Goal: Book appointment/travel/reservation

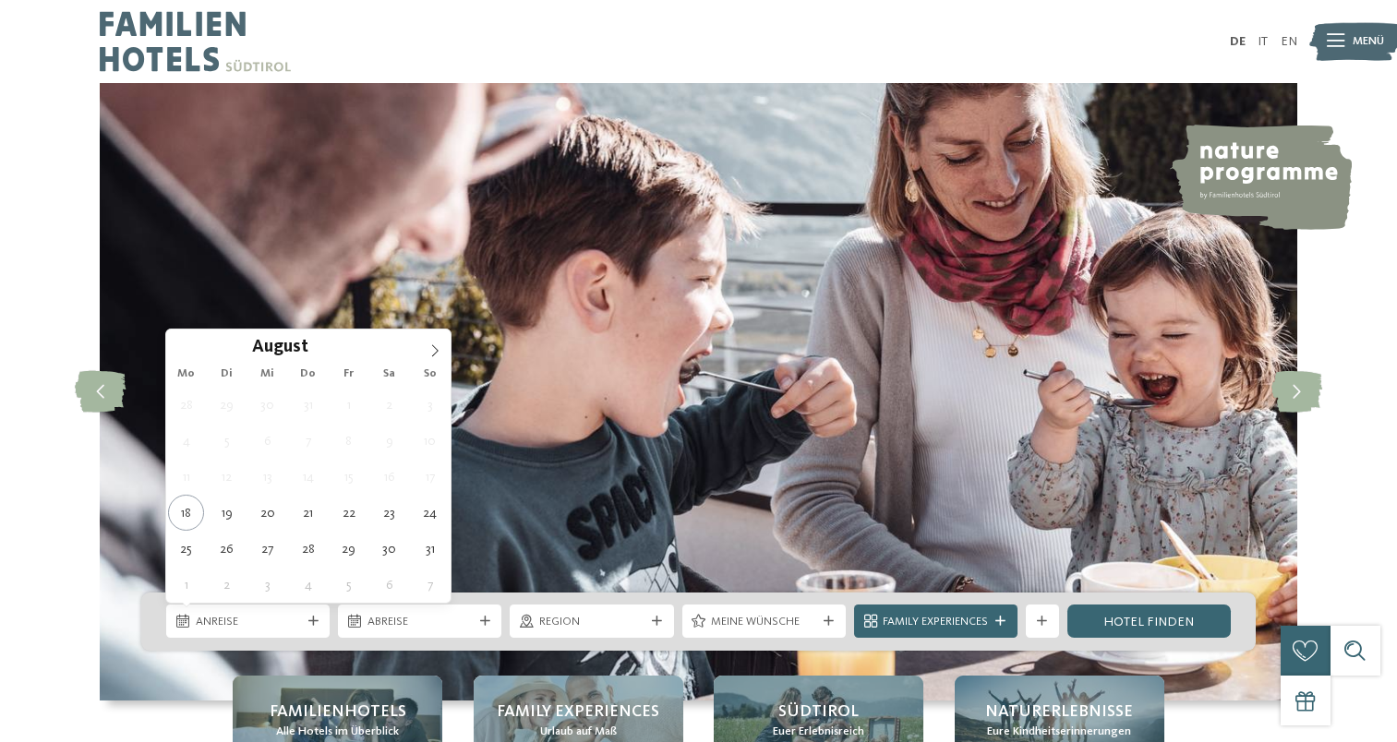
click at [250, 615] on span "Anreise" at bounding box center [248, 622] width 105 height 17
click at [423, 342] on span at bounding box center [434, 345] width 31 height 31
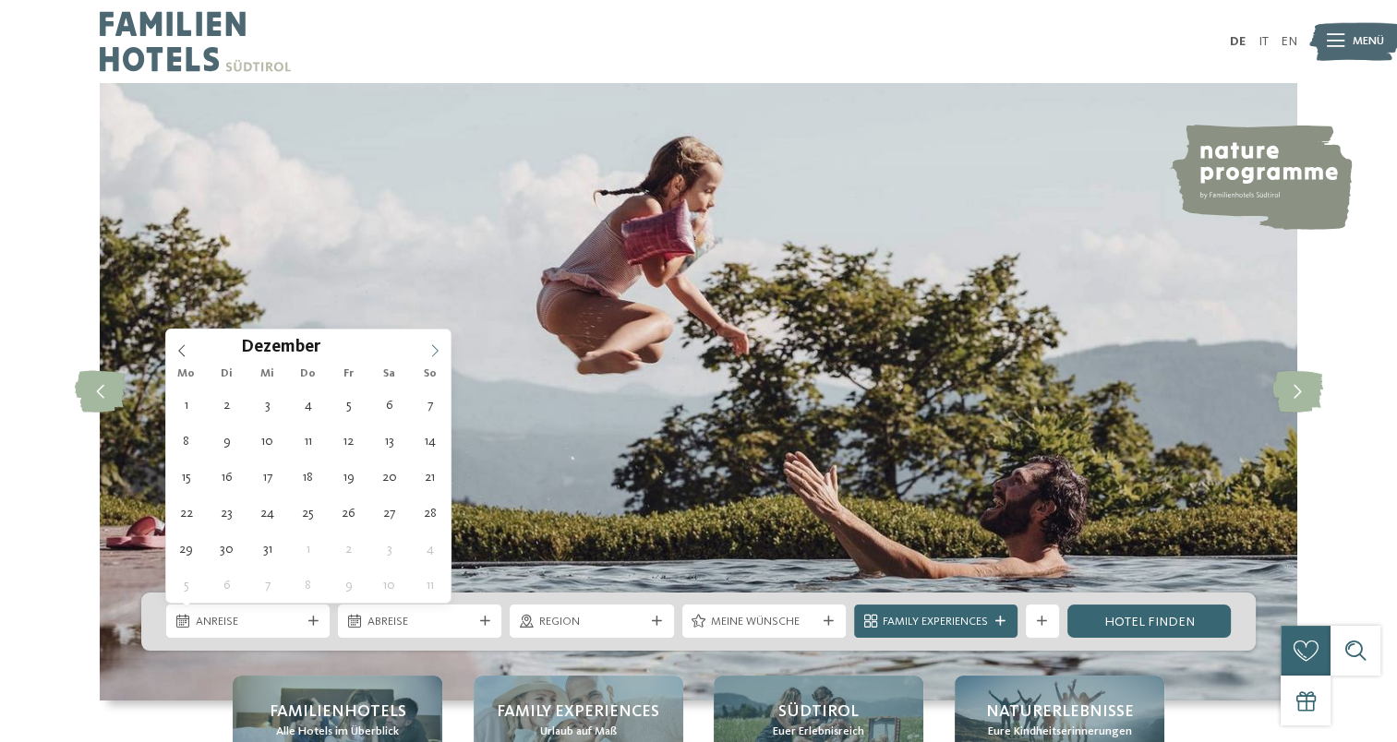
click at [423, 342] on span at bounding box center [434, 345] width 31 height 31
type input "****"
click at [425, 343] on span at bounding box center [434, 345] width 31 height 31
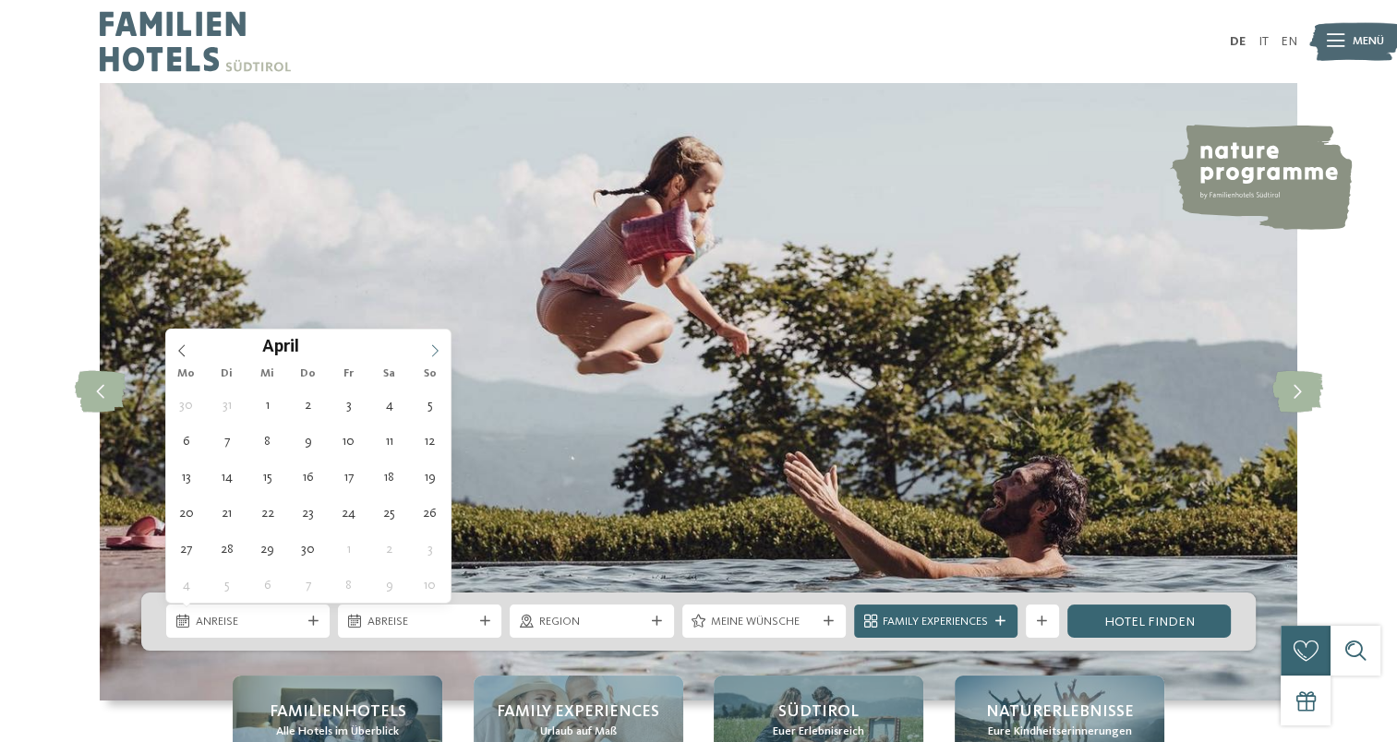
click at [425, 343] on span at bounding box center [434, 345] width 31 height 31
type div "19.07.2026"
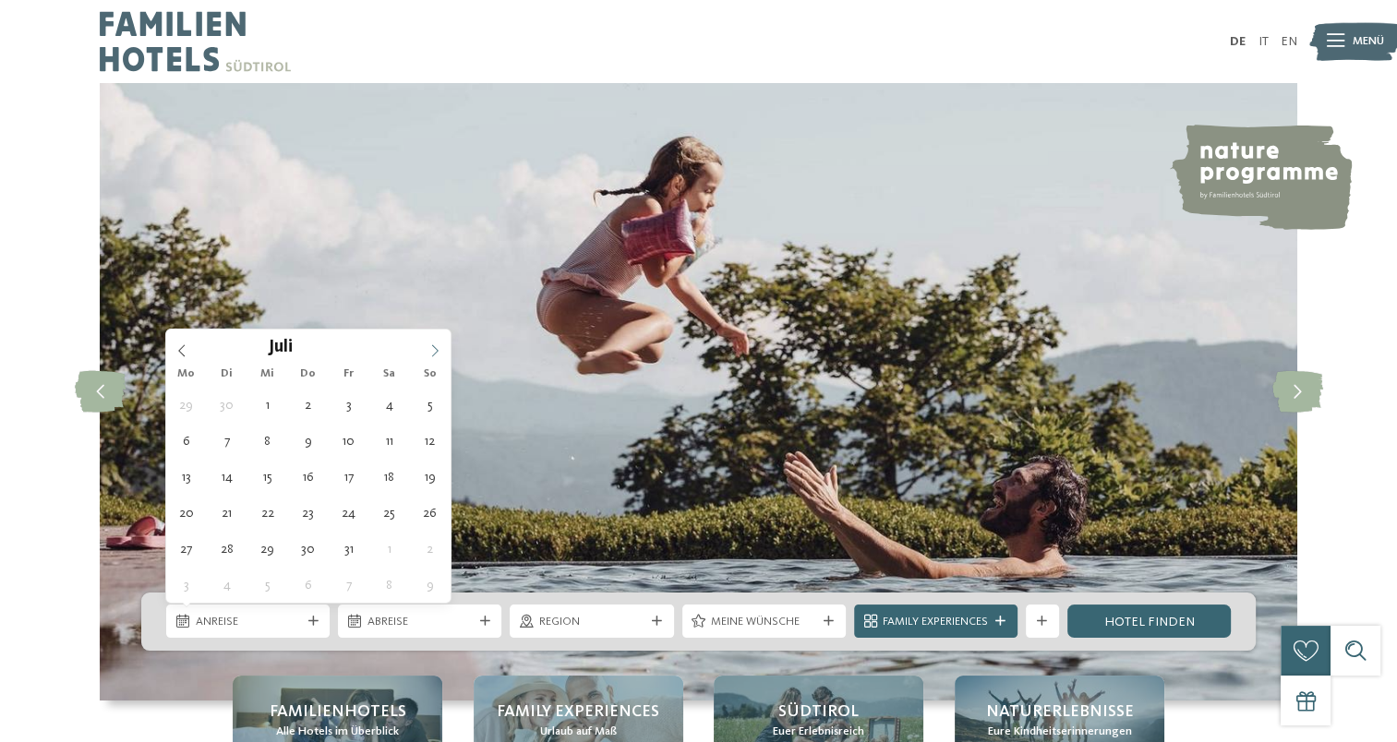
type input "****"
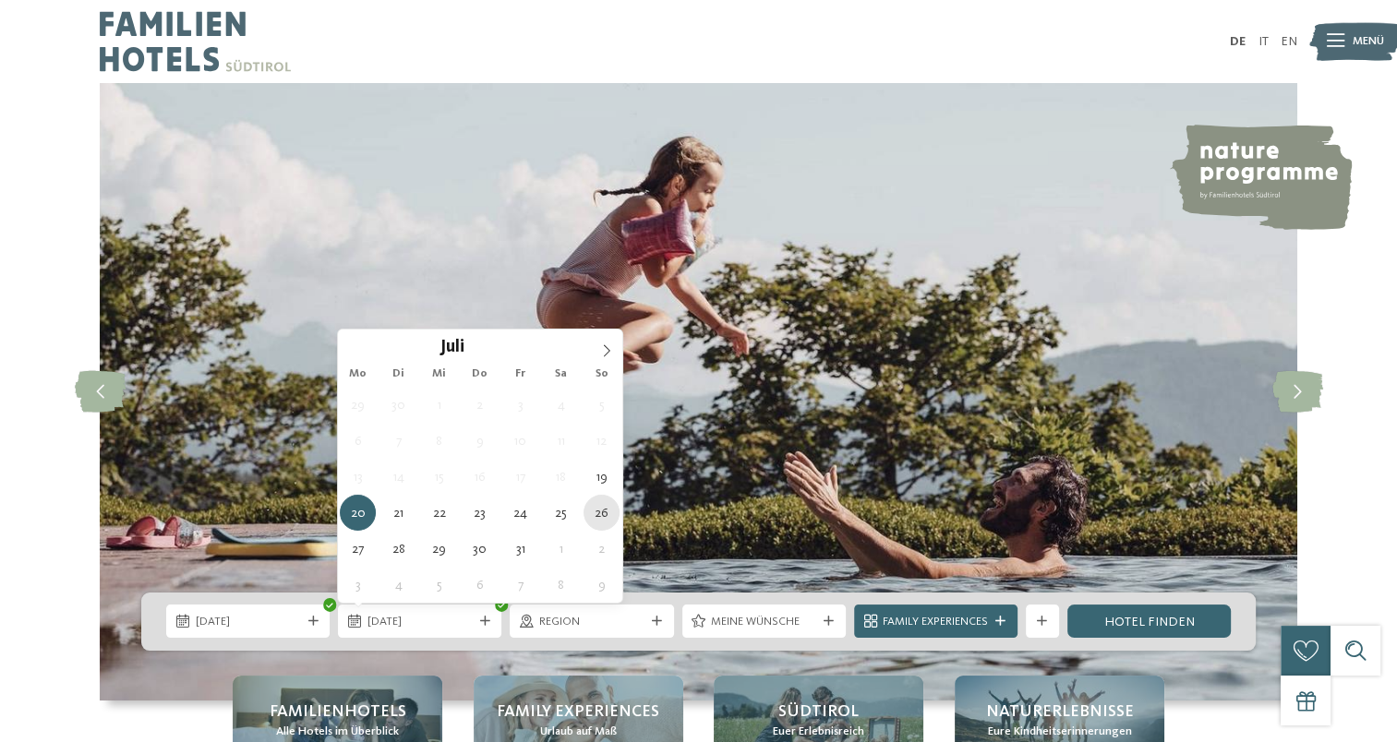
type div "26.07.2026"
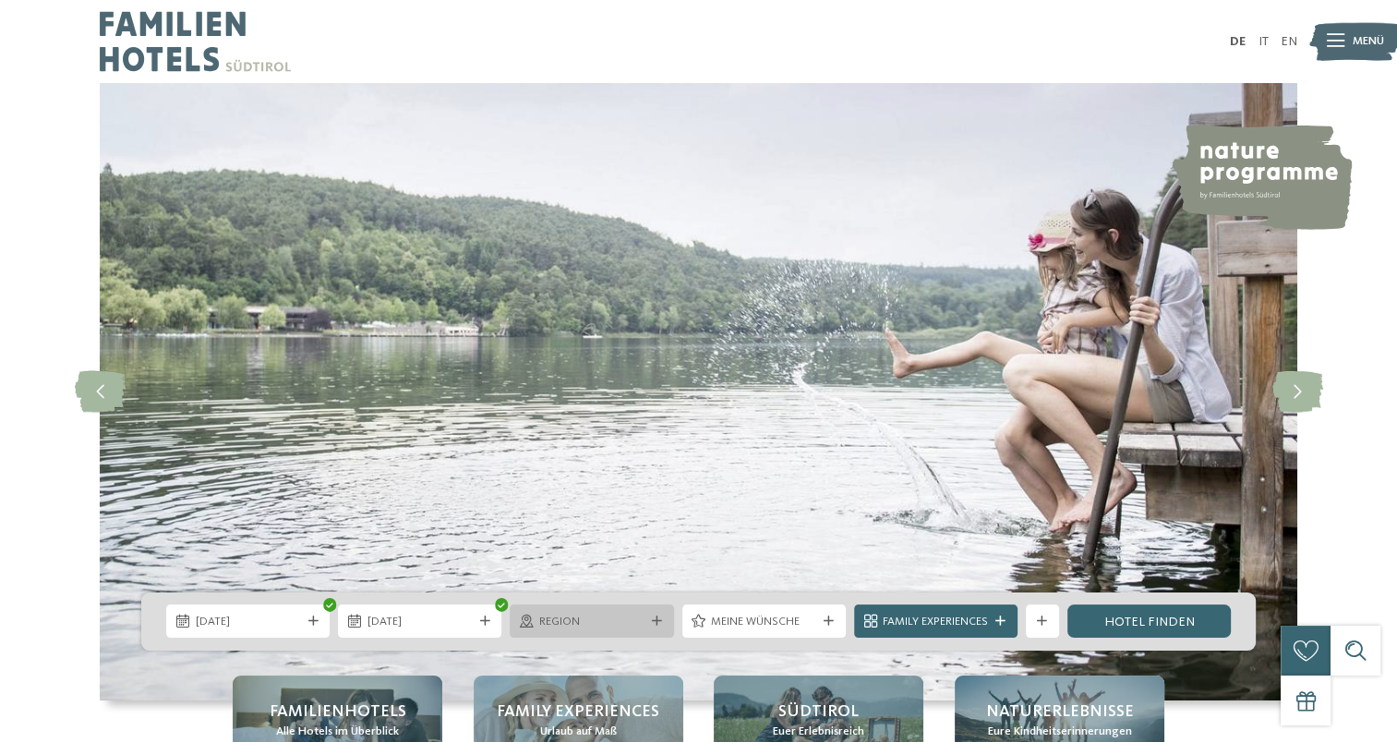
click at [659, 622] on icon at bounding box center [657, 622] width 10 height 10
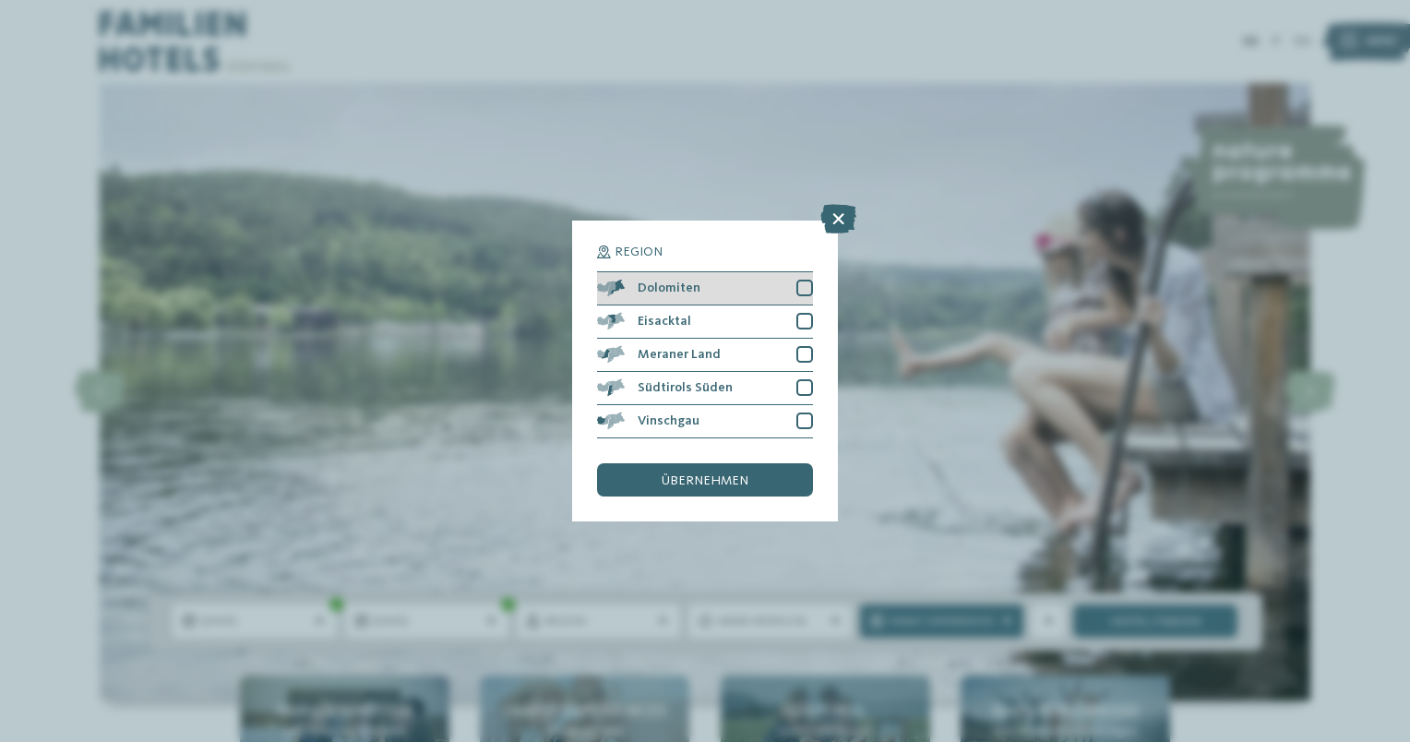
click at [801, 285] on div at bounding box center [805, 288] width 17 height 17
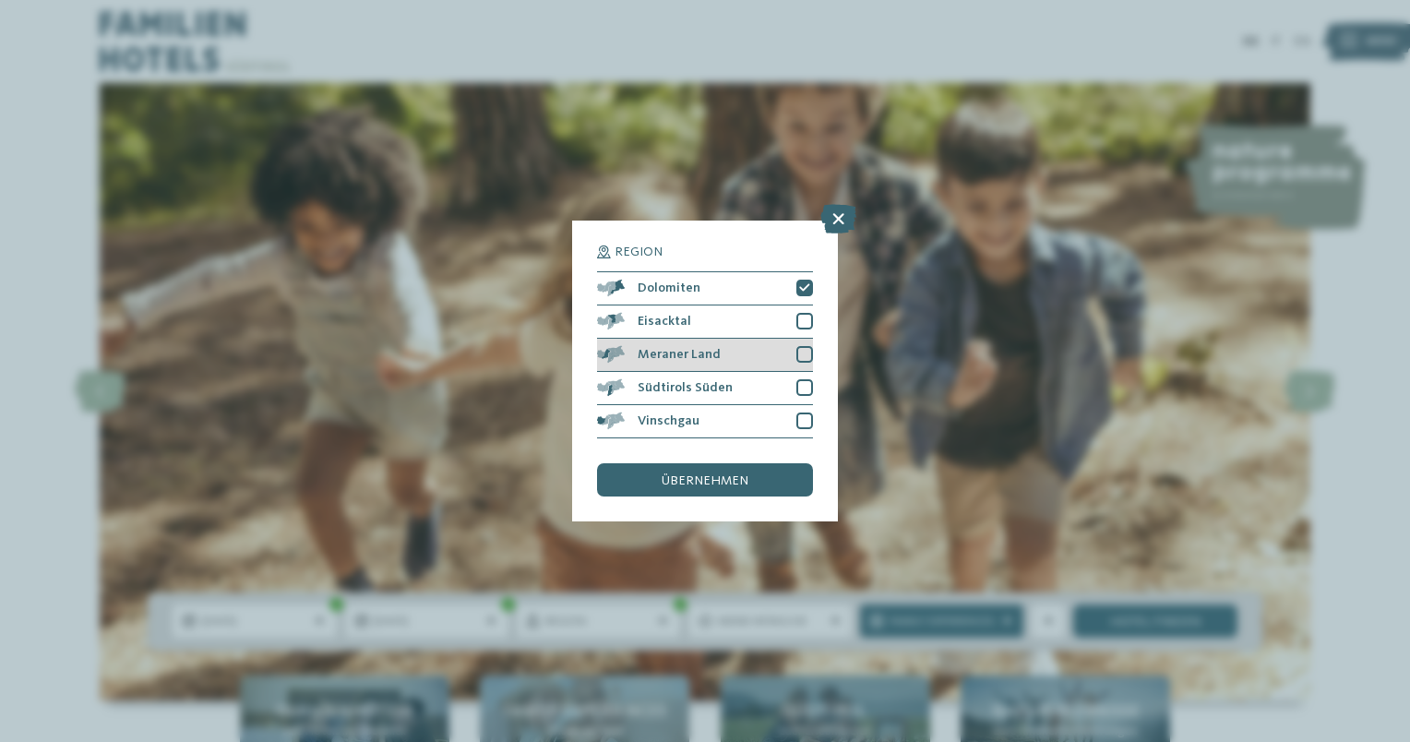
click at [799, 353] on div at bounding box center [805, 354] width 17 height 17
click at [741, 480] on span "übernehmen" at bounding box center [705, 480] width 87 height 13
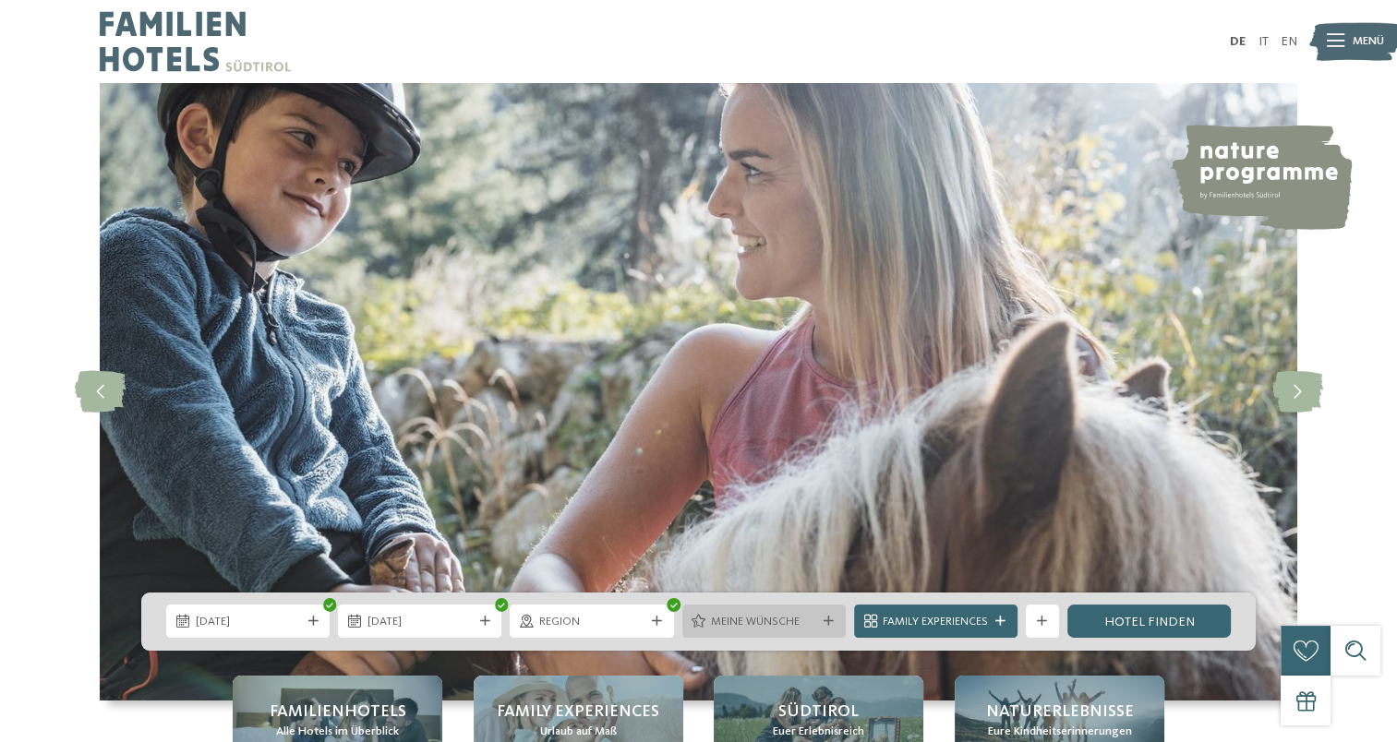
click at [821, 615] on div "Meine Wünsche" at bounding box center [763, 621] width 163 height 33
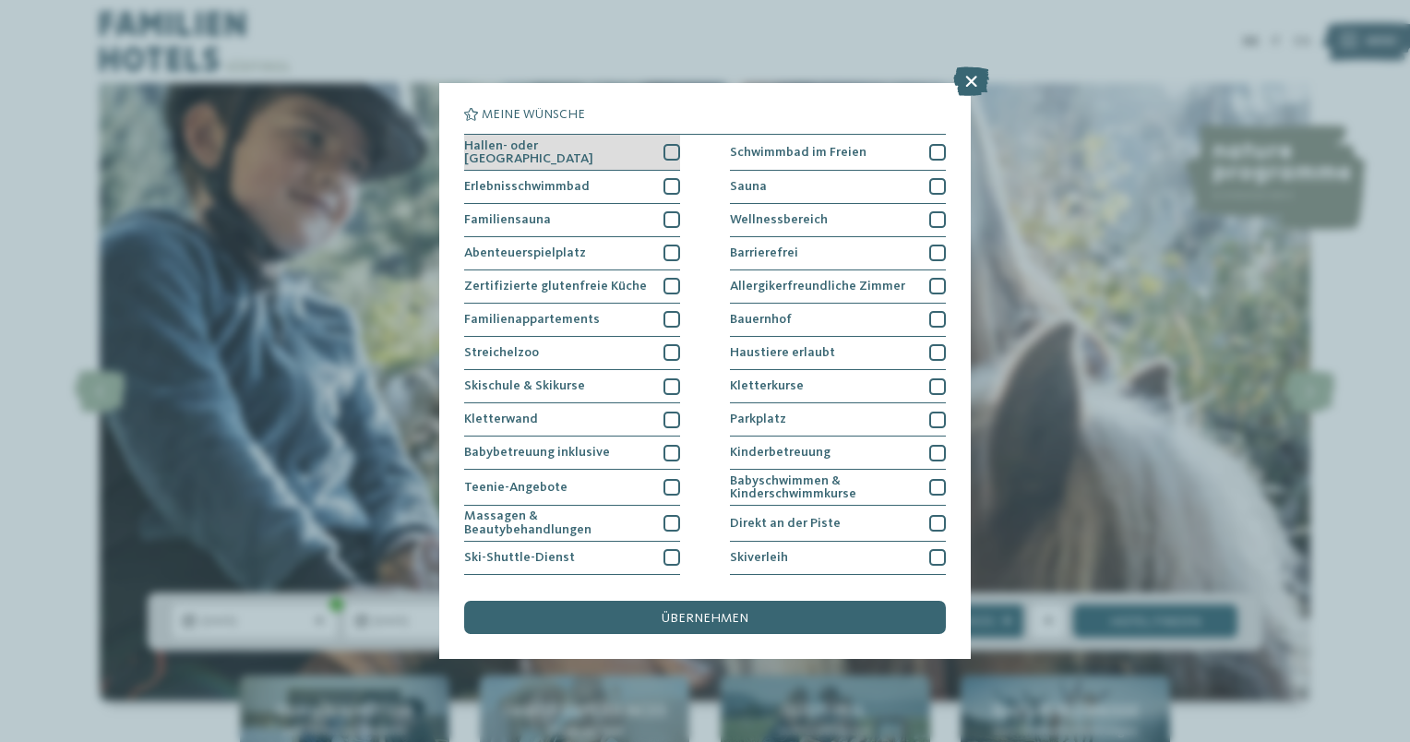
click at [668, 150] on div at bounding box center [672, 152] width 17 height 17
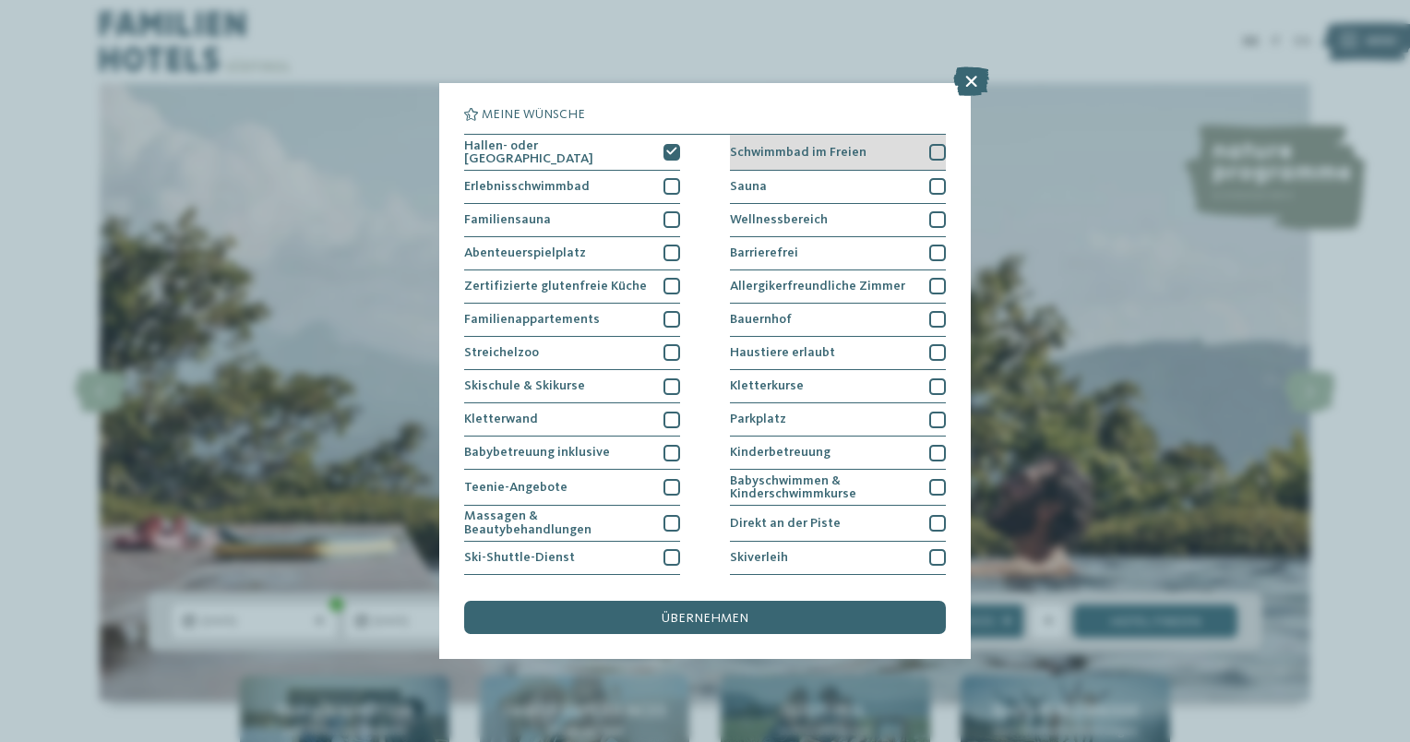
click at [930, 151] on div at bounding box center [938, 152] width 17 height 17
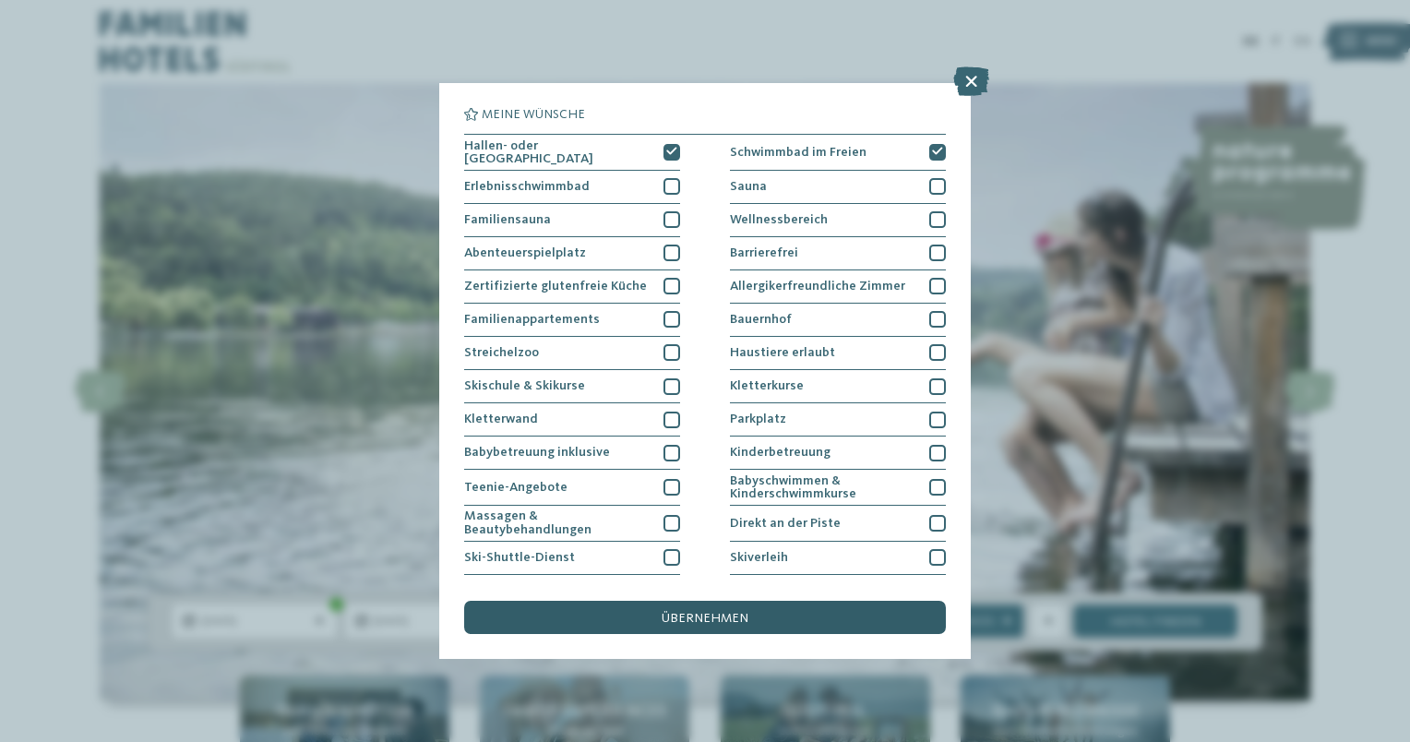
click at [787, 608] on div "übernehmen" at bounding box center [705, 617] width 482 height 33
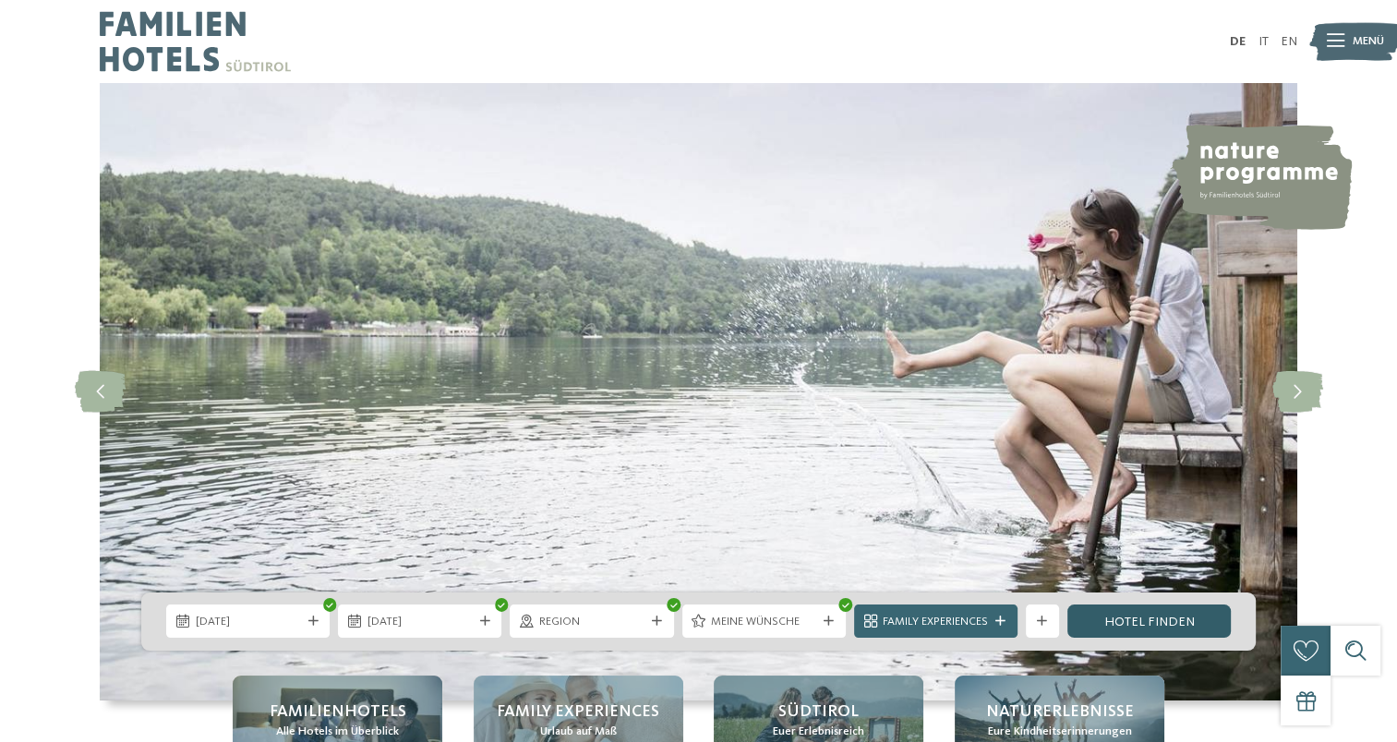
click at [1150, 619] on link "Hotel finden" at bounding box center [1148, 621] width 163 height 33
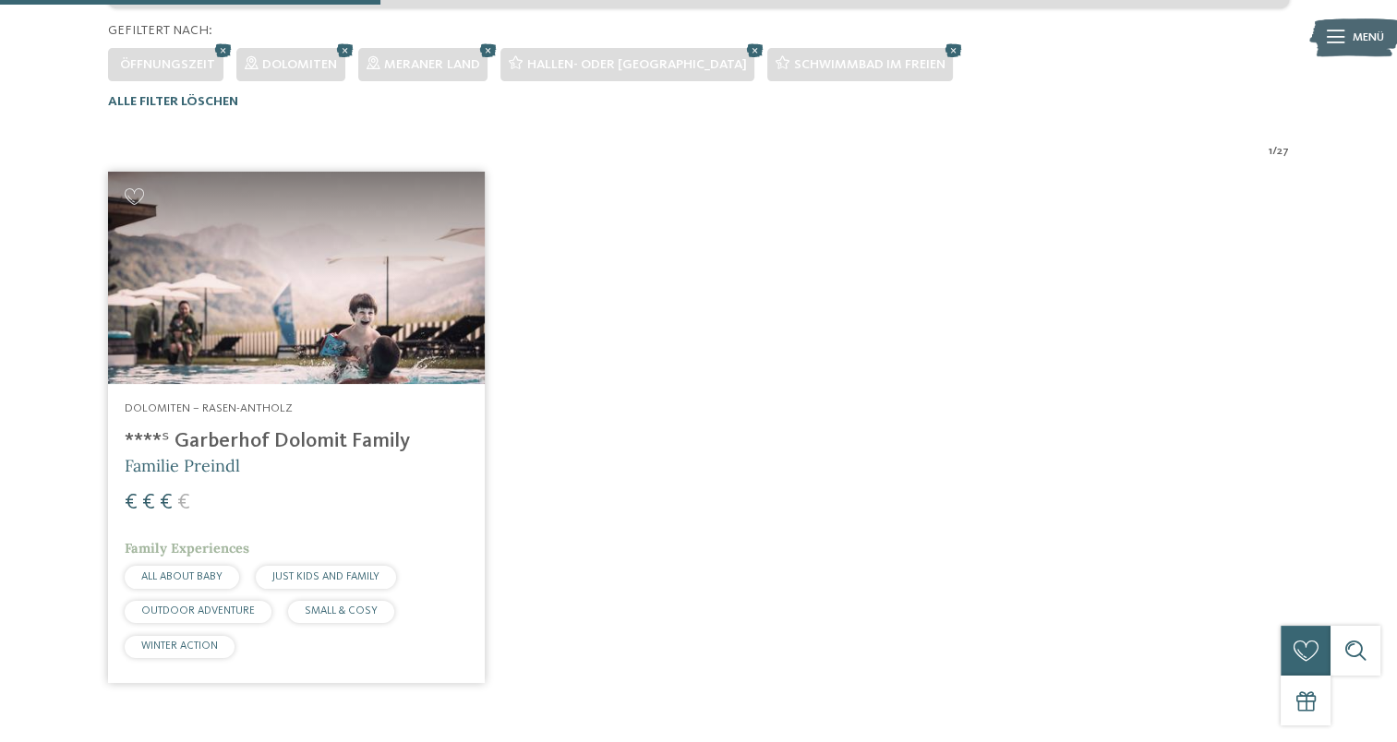
scroll to position [516, 0]
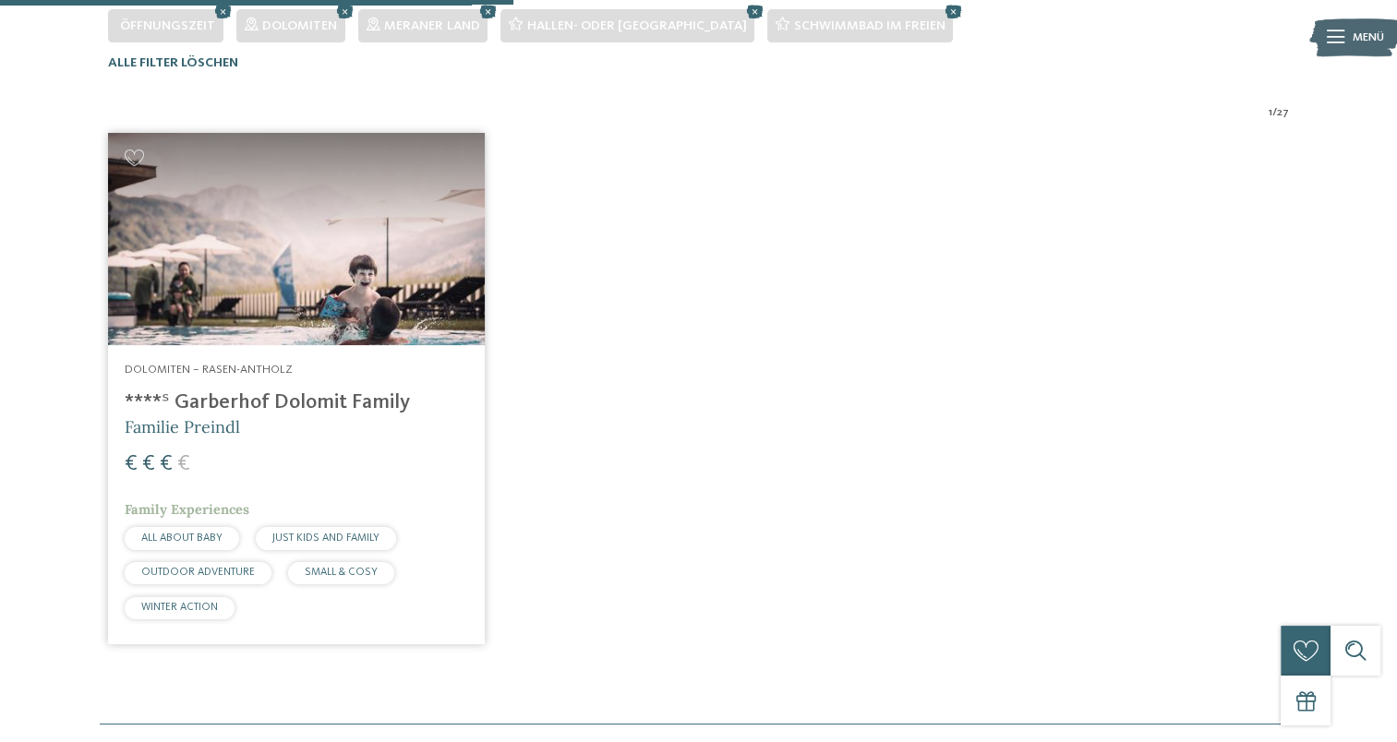
click at [282, 215] on img at bounding box center [296, 239] width 377 height 212
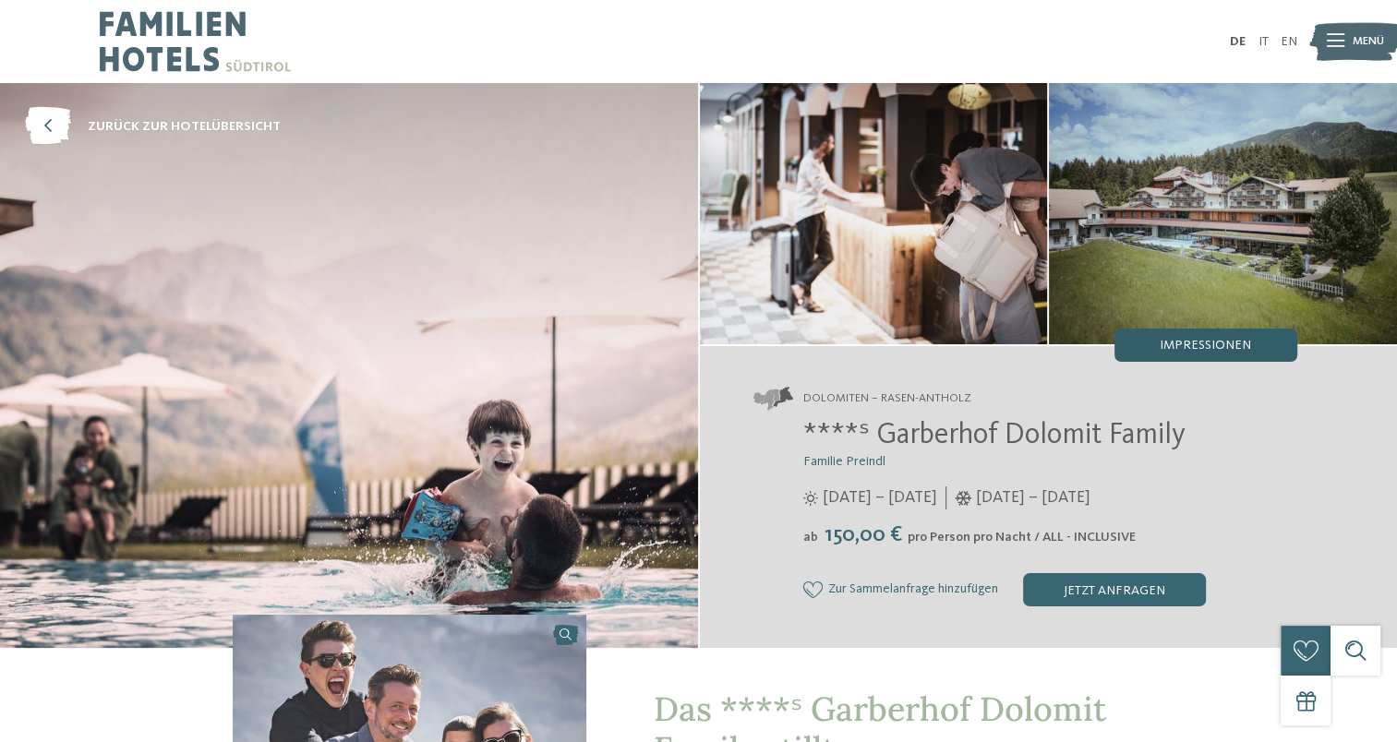
click at [1199, 340] on span "Impressionen" at bounding box center [1204, 345] width 91 height 13
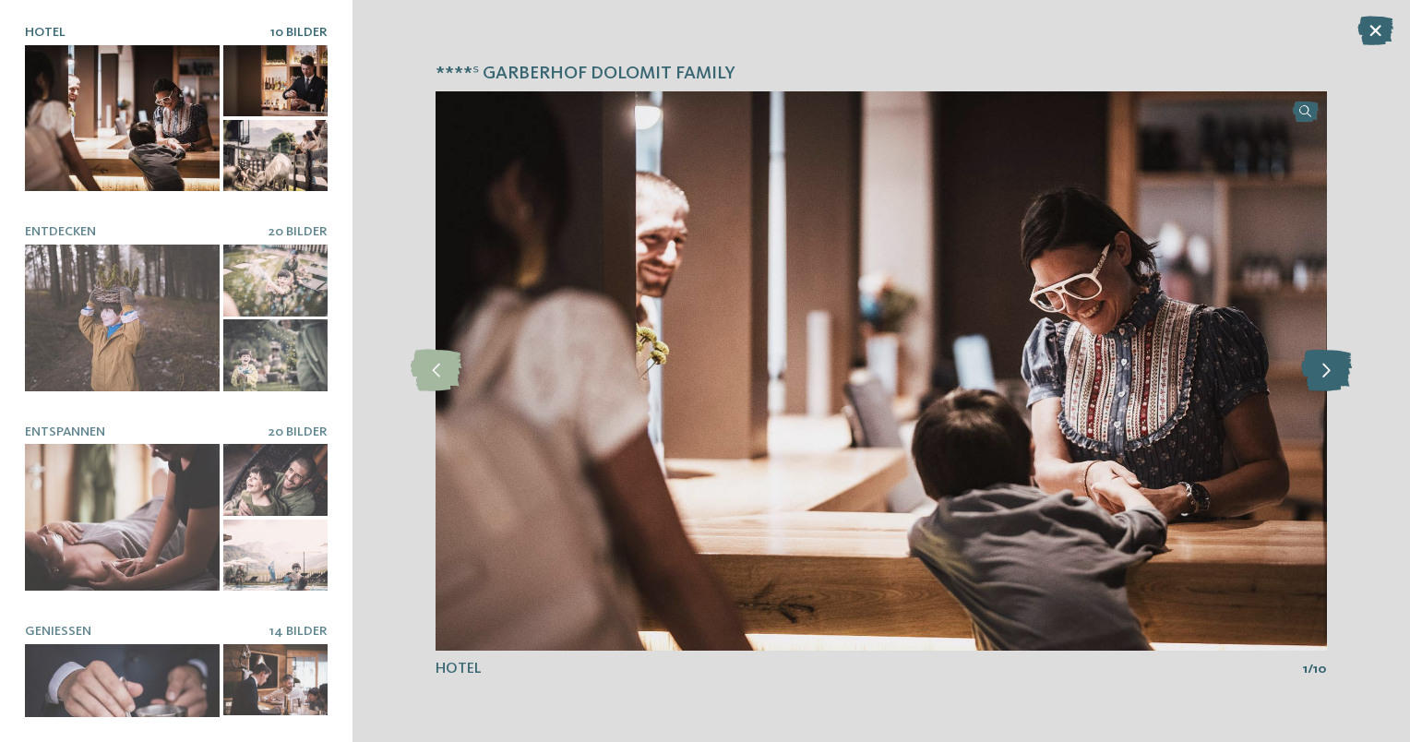
click at [1324, 371] on icon at bounding box center [1327, 371] width 51 height 42
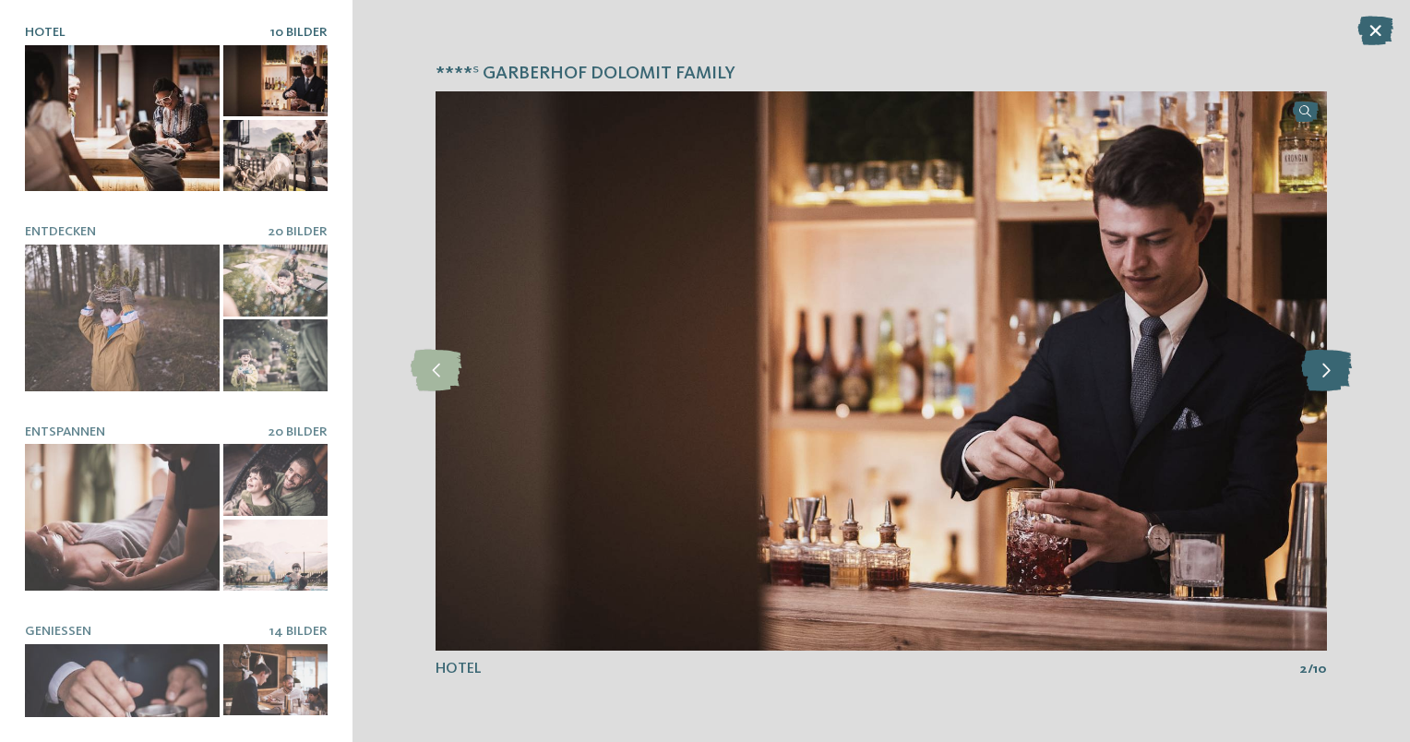
click at [1324, 371] on icon at bounding box center [1327, 371] width 51 height 42
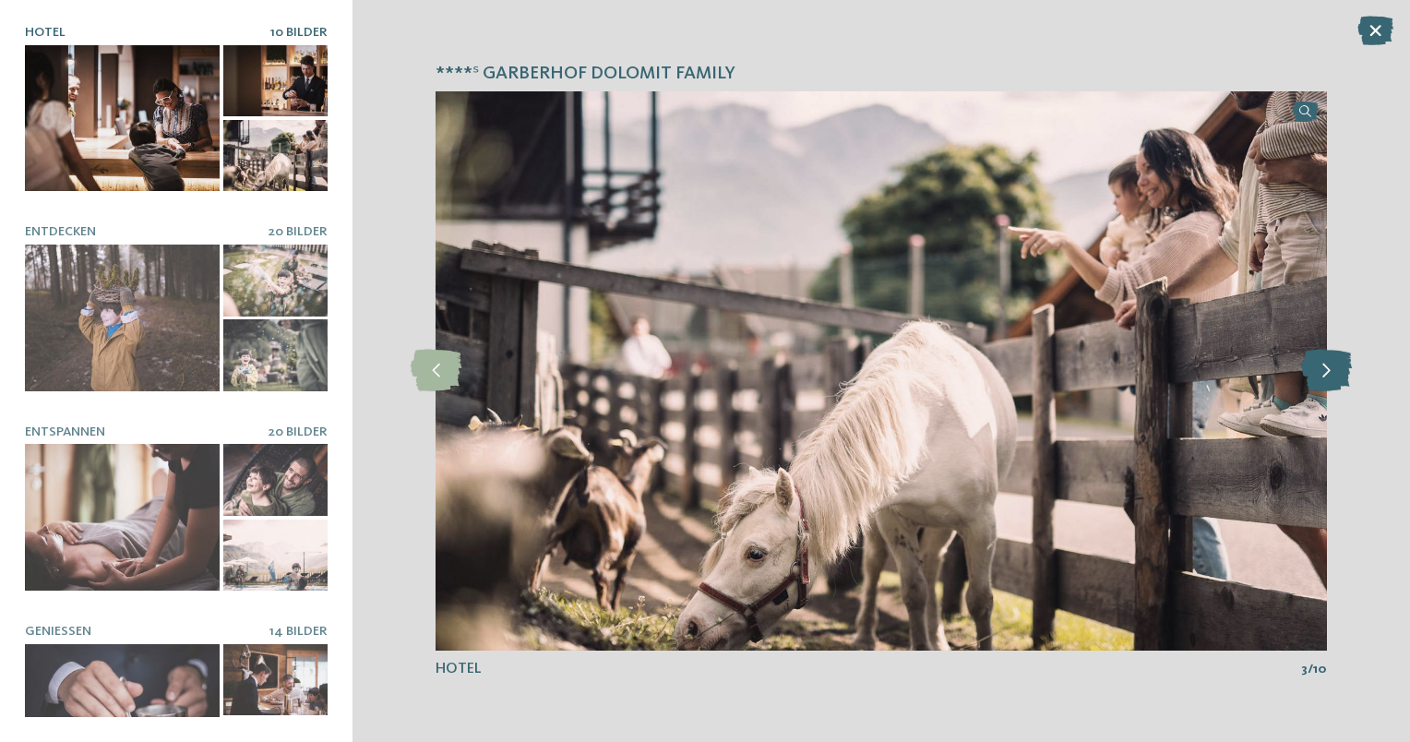
click at [1324, 371] on icon at bounding box center [1327, 371] width 51 height 42
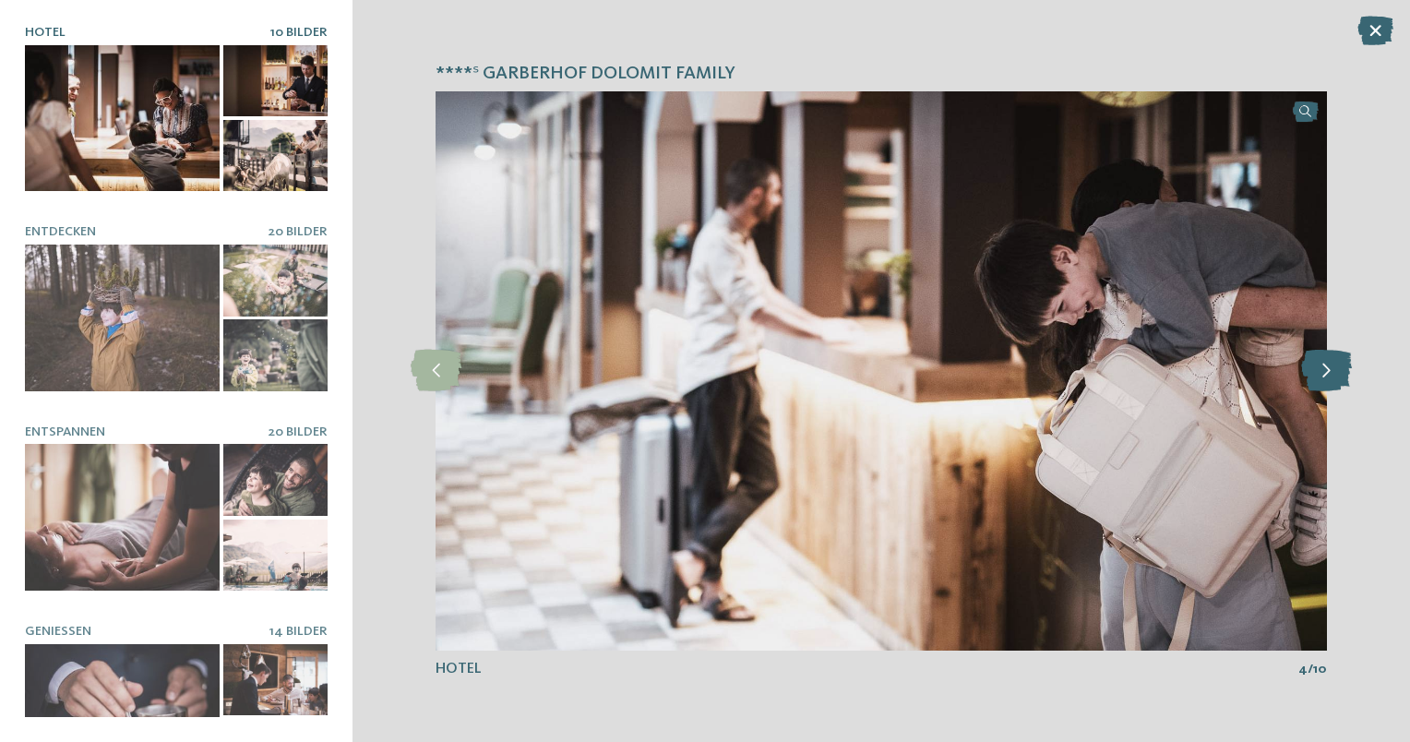
click at [1324, 371] on icon at bounding box center [1327, 371] width 51 height 42
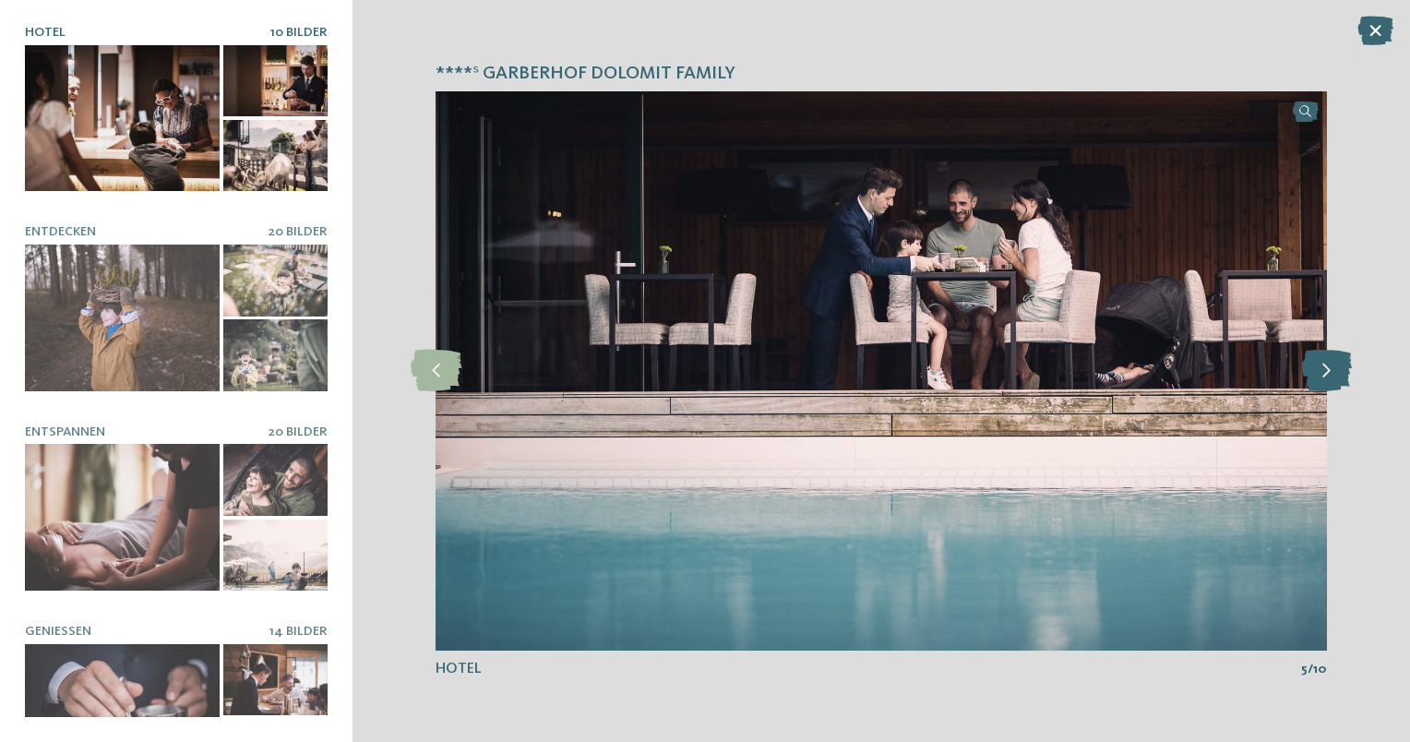
click at [1324, 371] on icon at bounding box center [1327, 371] width 51 height 42
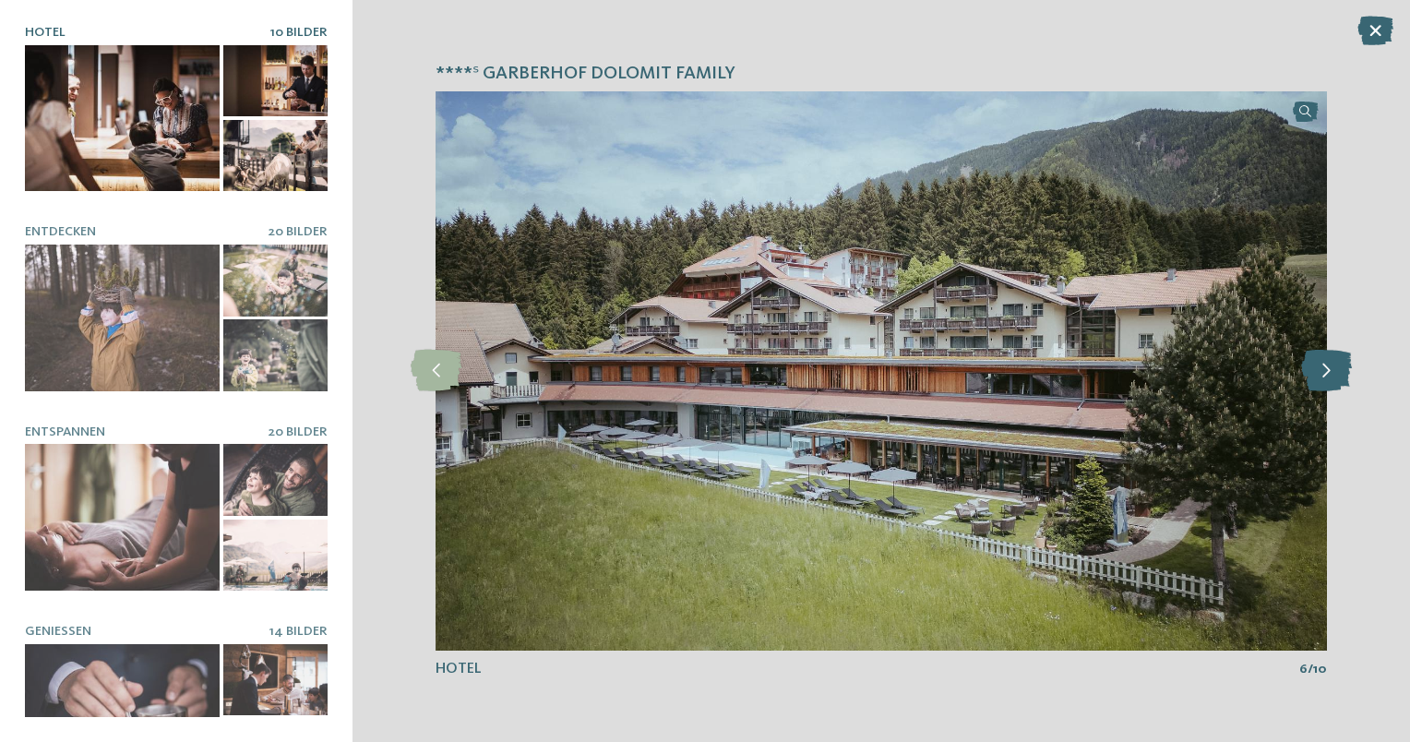
click at [1324, 371] on icon at bounding box center [1327, 371] width 51 height 42
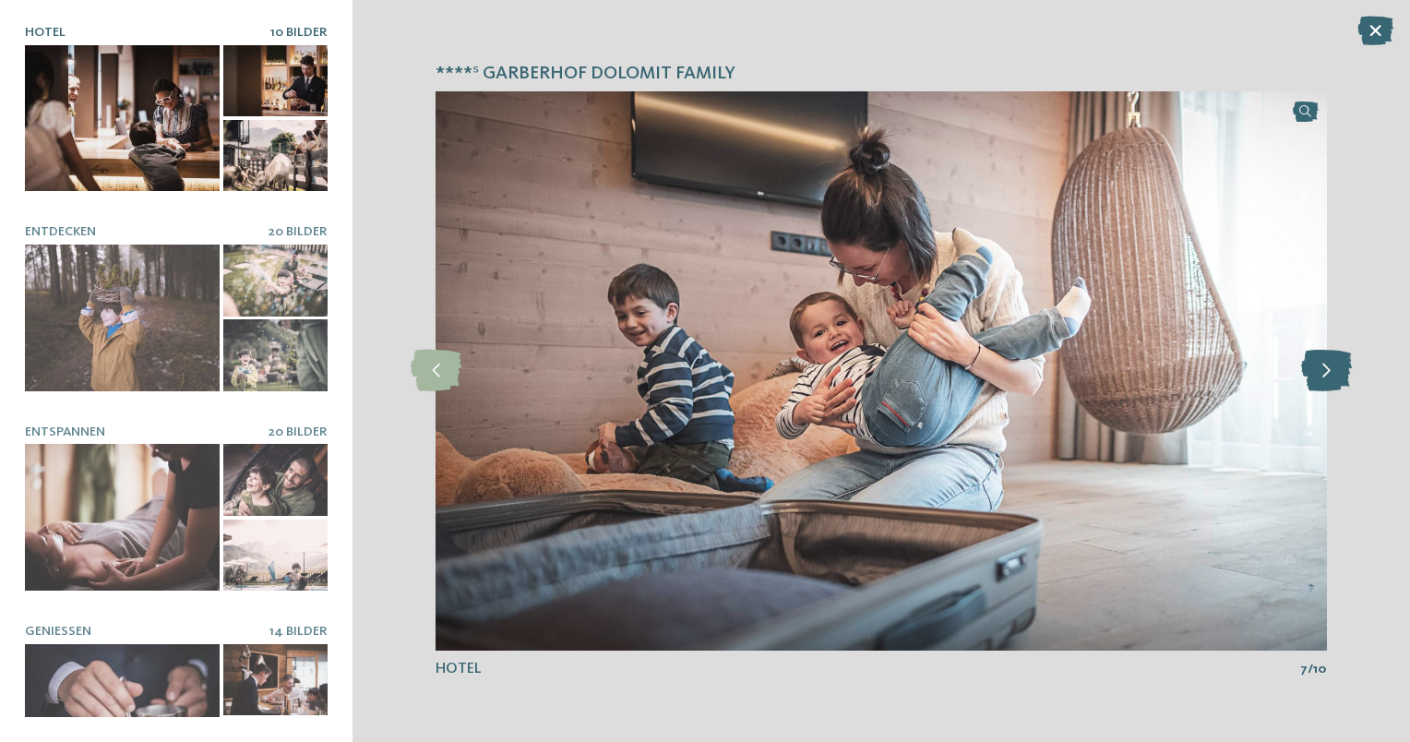
click at [1324, 371] on icon at bounding box center [1327, 371] width 51 height 42
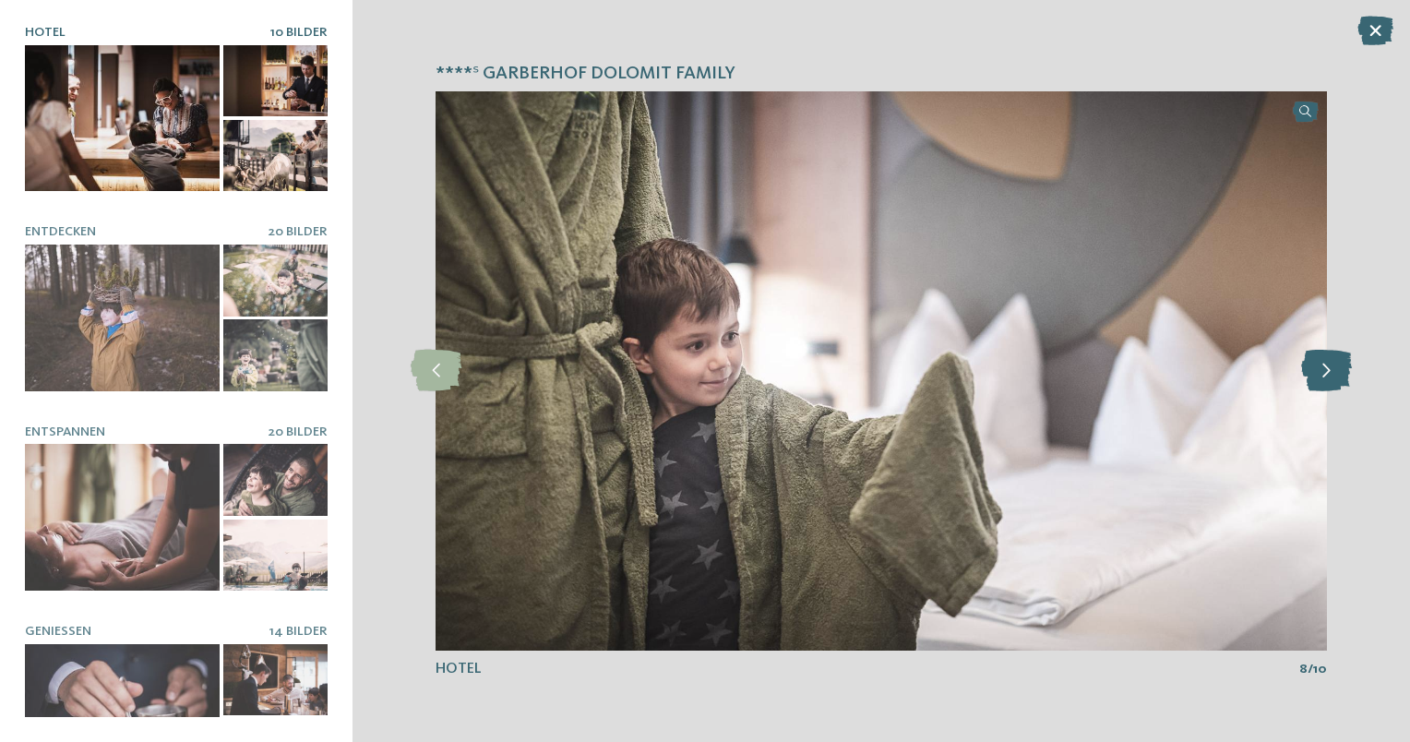
click at [1324, 371] on icon at bounding box center [1327, 371] width 51 height 42
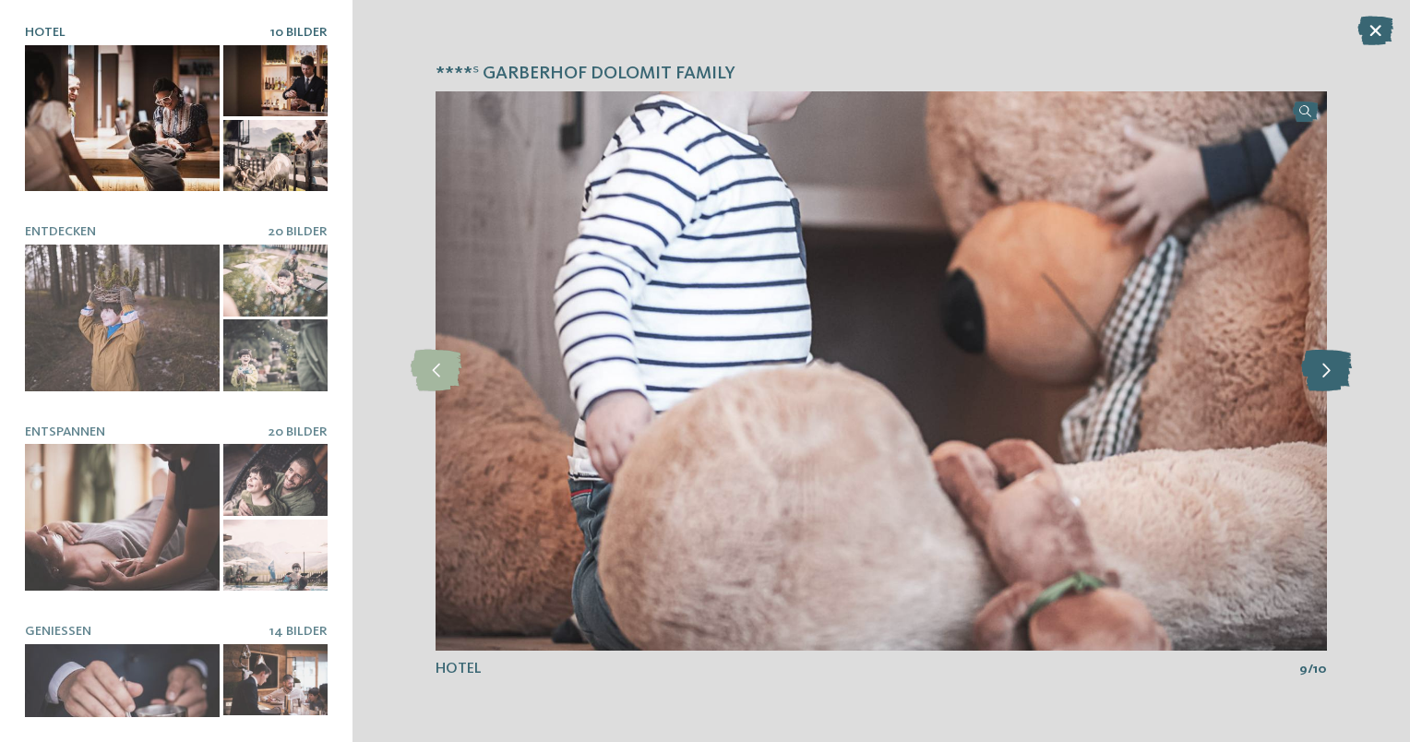
click at [1324, 371] on icon at bounding box center [1327, 371] width 51 height 42
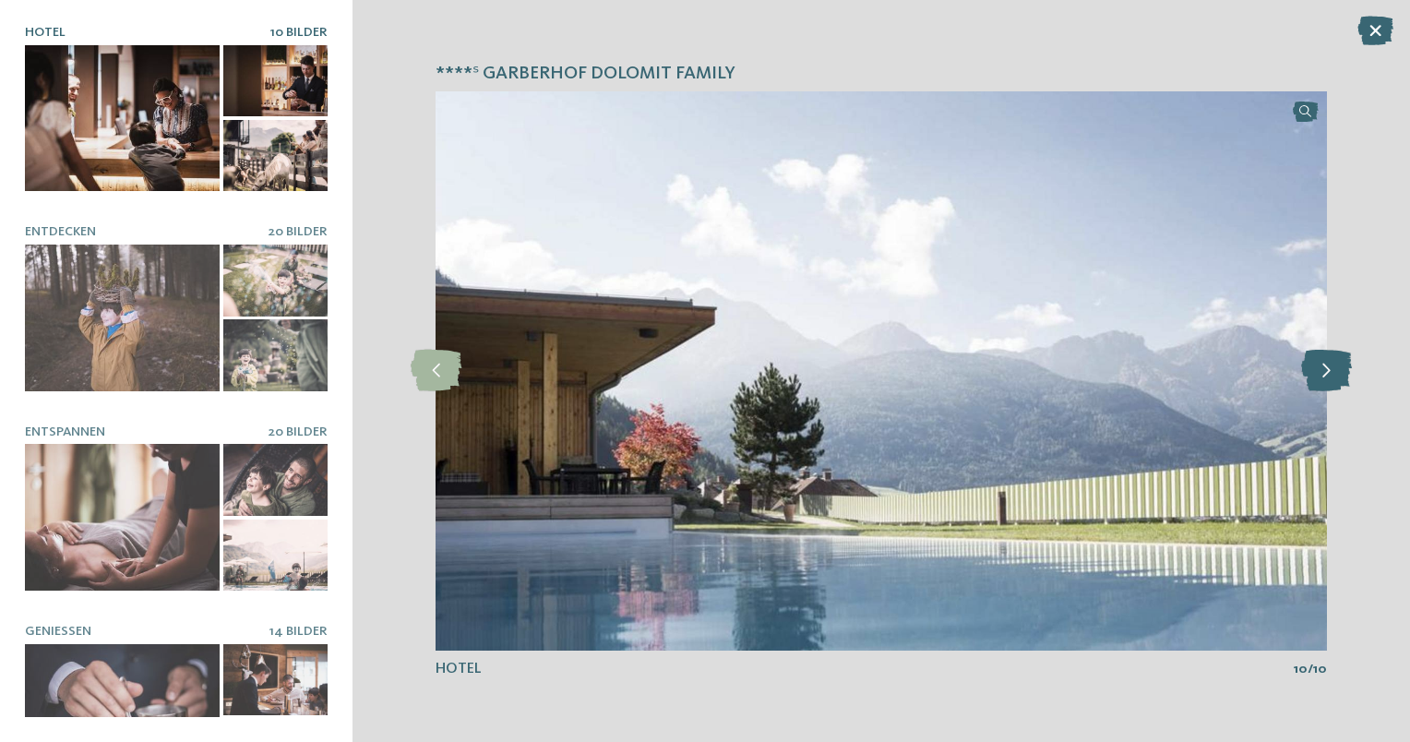
click at [1324, 371] on icon at bounding box center [1327, 371] width 51 height 42
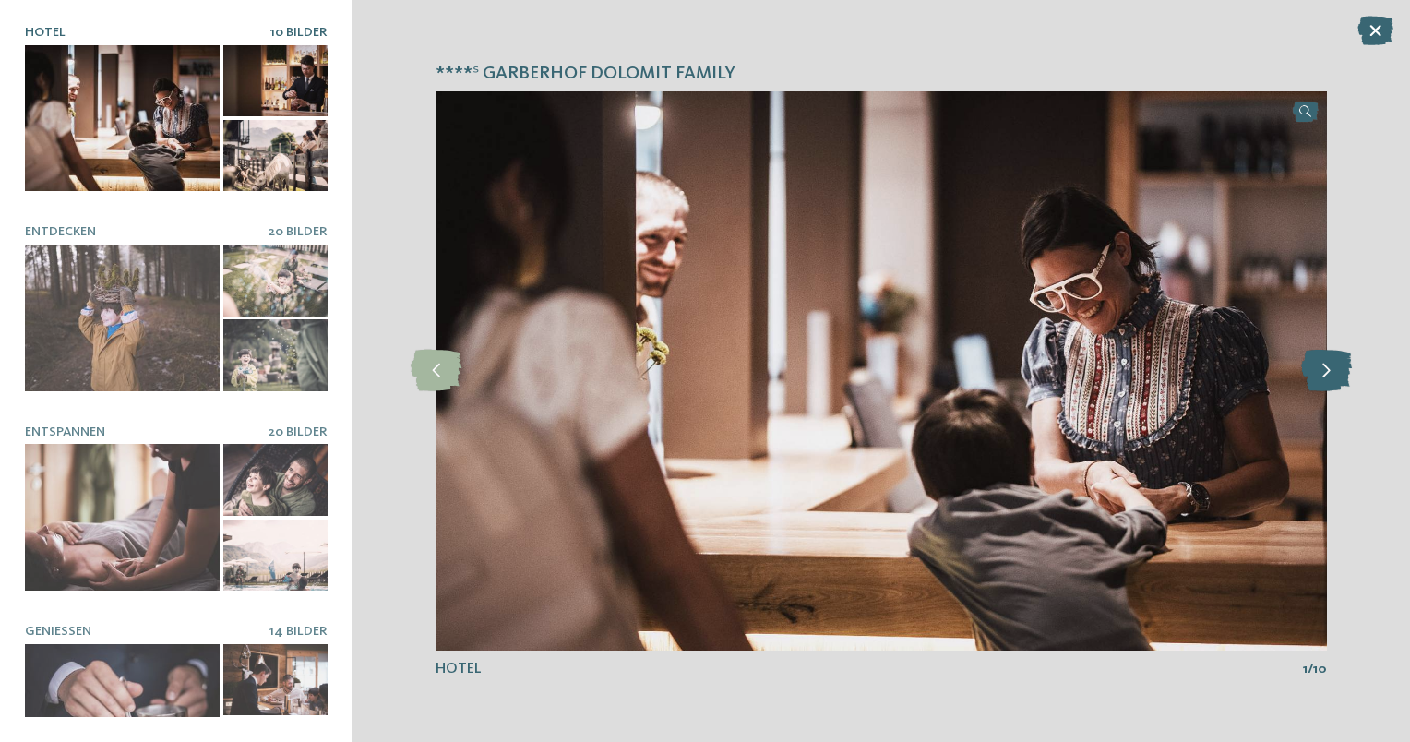
click at [1324, 371] on icon at bounding box center [1327, 371] width 51 height 42
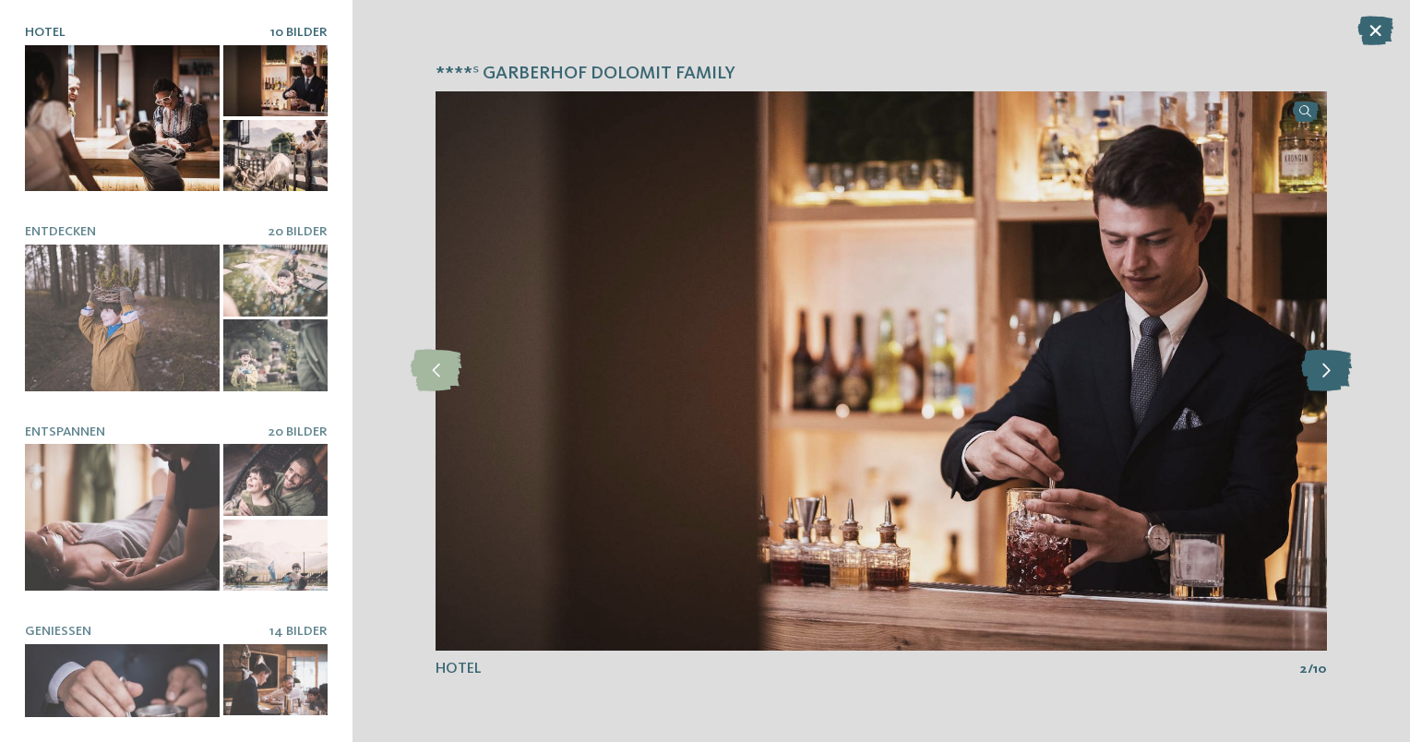
click at [1324, 371] on icon at bounding box center [1327, 371] width 51 height 42
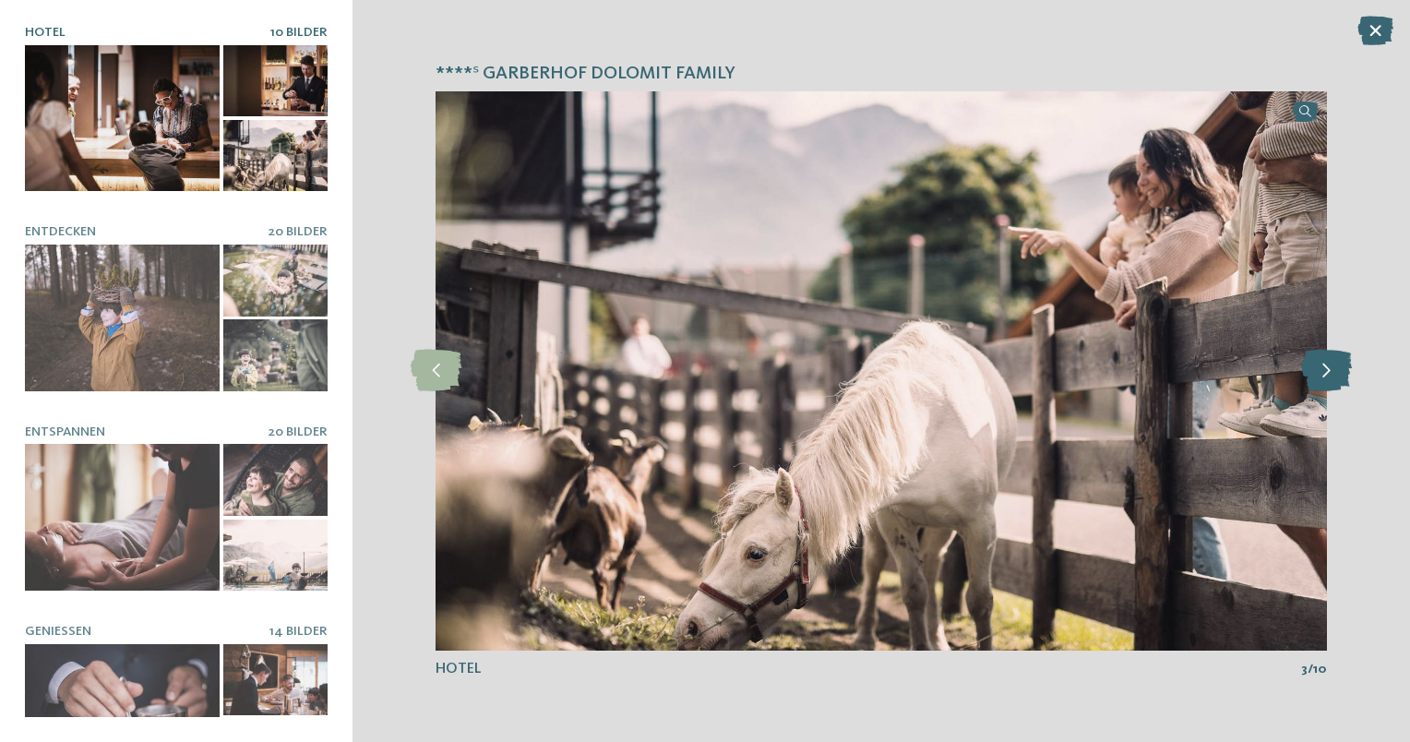
click at [1324, 371] on icon at bounding box center [1327, 371] width 51 height 42
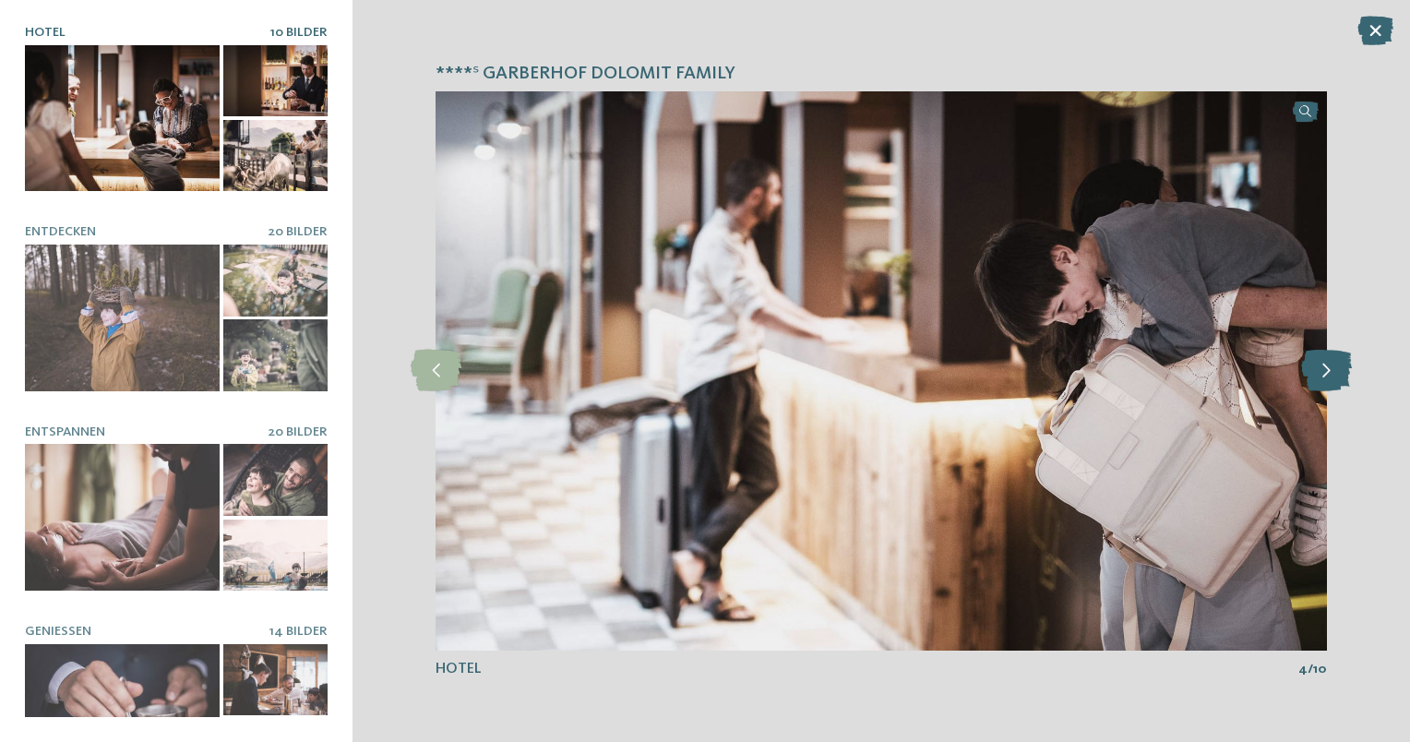
click at [1324, 371] on icon at bounding box center [1327, 371] width 51 height 42
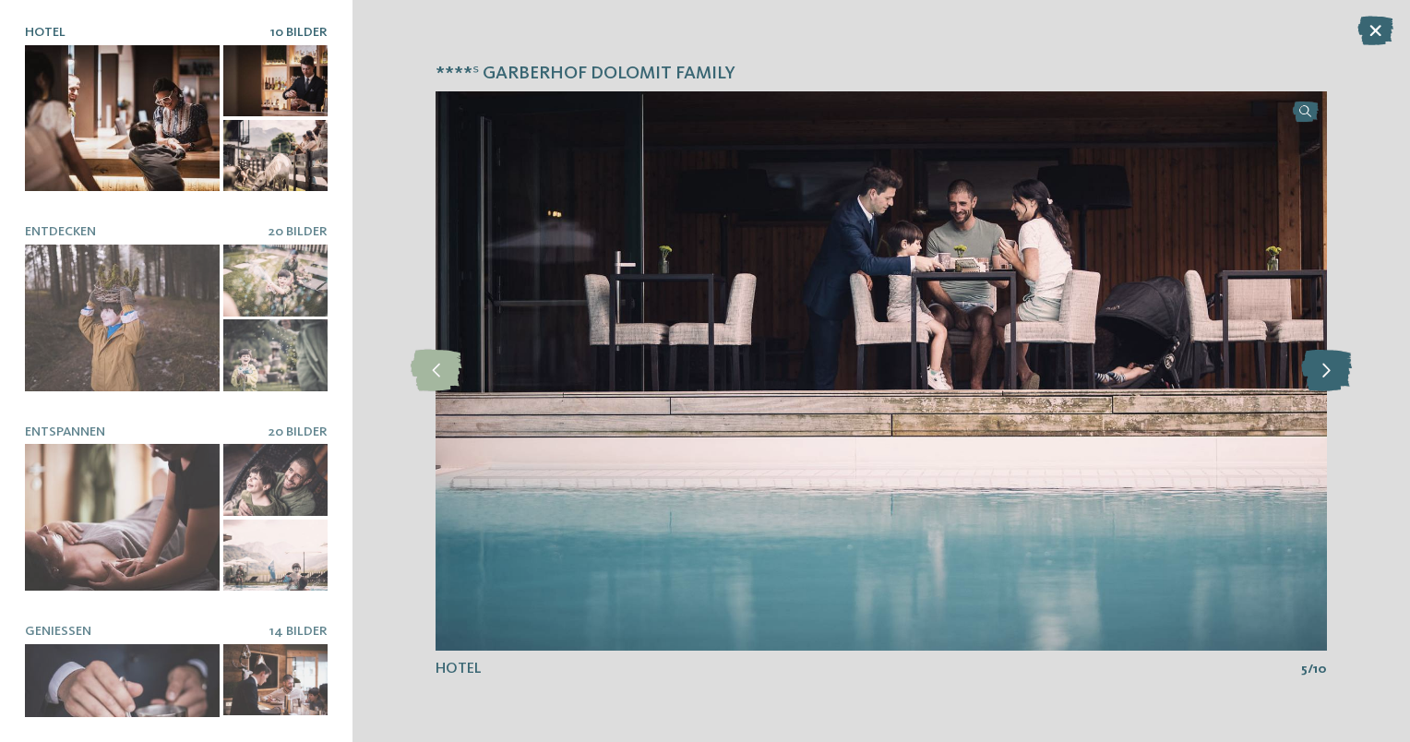
click at [1324, 371] on icon at bounding box center [1327, 371] width 51 height 42
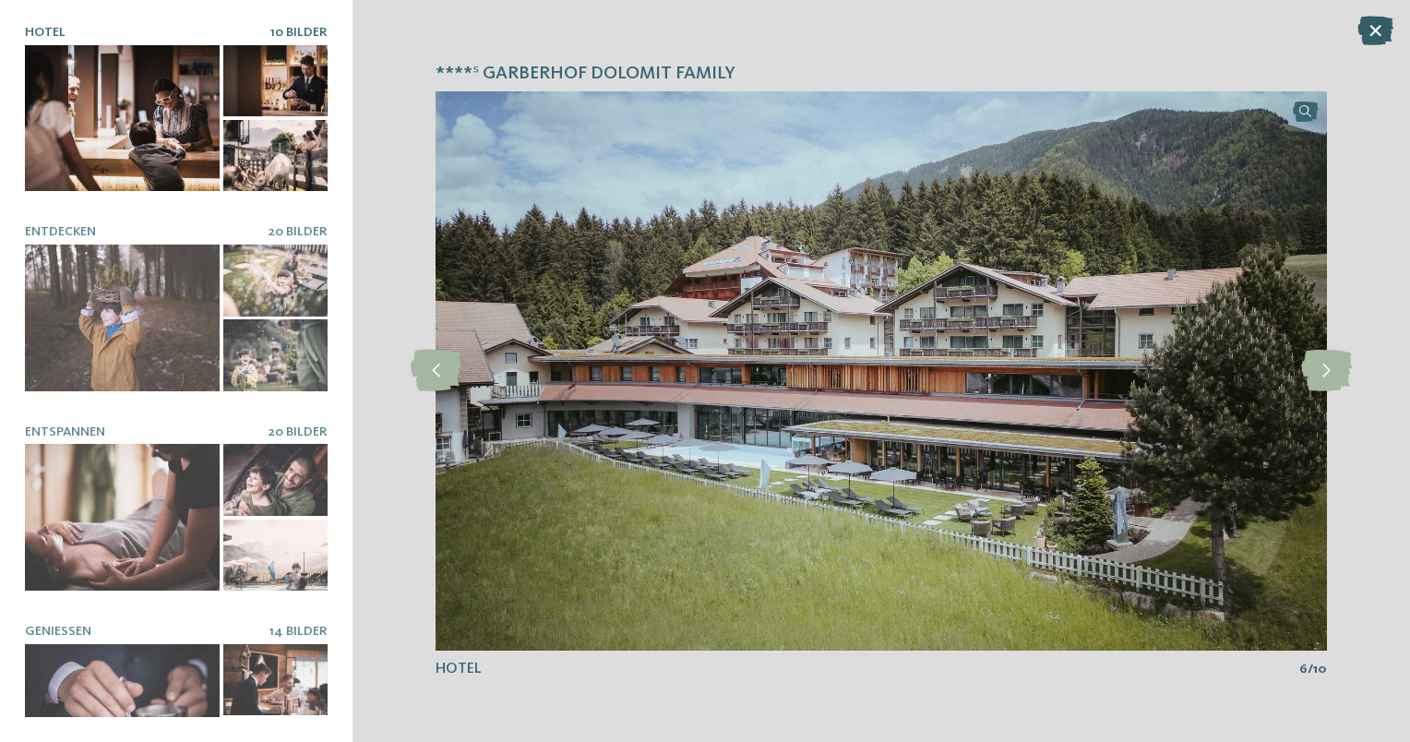
click at [1380, 33] on icon at bounding box center [1376, 31] width 36 height 30
